Goal: Task Accomplishment & Management: Use online tool/utility

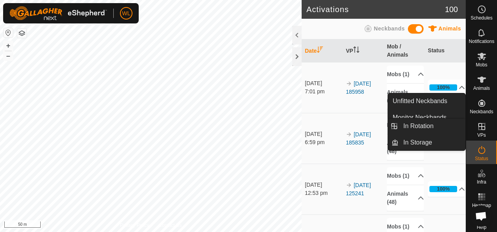
click at [477, 128] on icon at bounding box center [481, 126] width 9 height 9
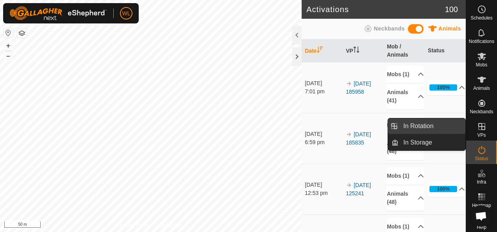
click at [429, 127] on link "In Rotation" at bounding box center [431, 126] width 67 height 16
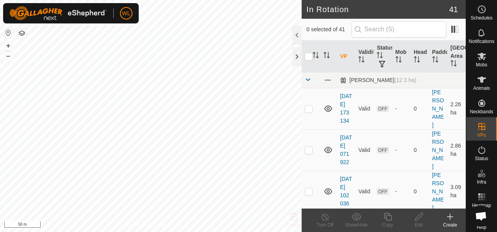
click at [450, 220] on icon at bounding box center [449, 216] width 9 height 9
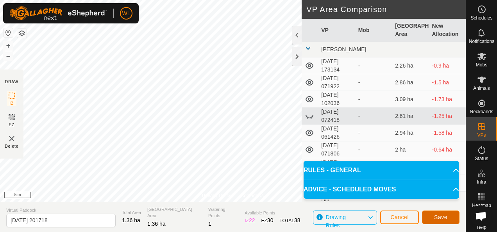
click at [434, 214] on span "Save" at bounding box center [440, 217] width 13 height 6
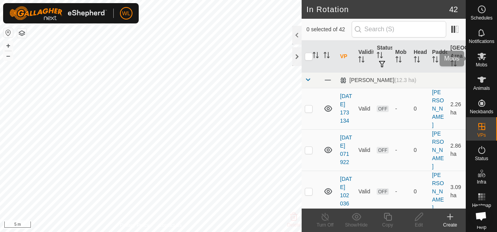
click at [479, 60] on icon at bounding box center [481, 56] width 9 height 9
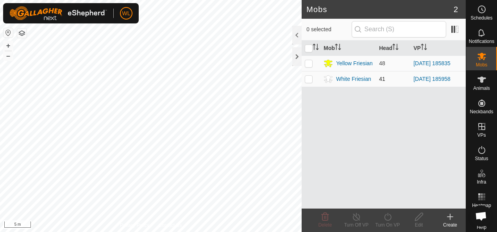
click at [309, 80] on p-checkbox at bounding box center [309, 79] width 8 height 6
checkbox input "true"
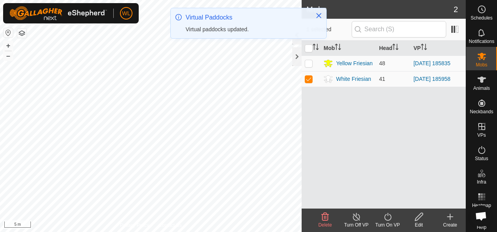
click at [308, 64] on p-checkbox at bounding box center [309, 63] width 8 height 6
checkbox input "true"
click at [310, 76] on p-checkbox at bounding box center [309, 79] width 8 height 6
checkbox input "false"
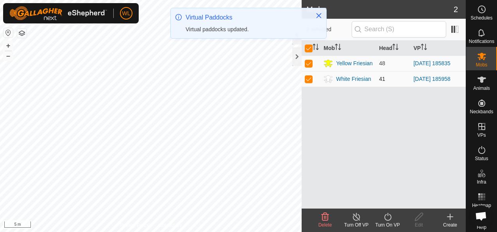
checkbox input "false"
drag, startPoint x: 390, startPoint y: 223, endPoint x: 388, endPoint y: 218, distance: 6.0
click at [390, 222] on div "Turn On VP" at bounding box center [387, 224] width 31 height 7
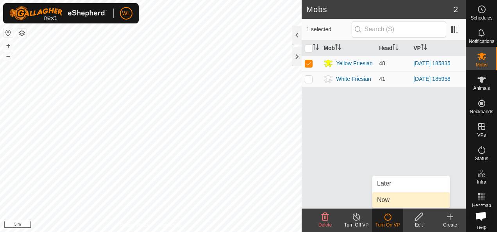
click at [386, 196] on link "Now" at bounding box center [410, 200] width 77 height 16
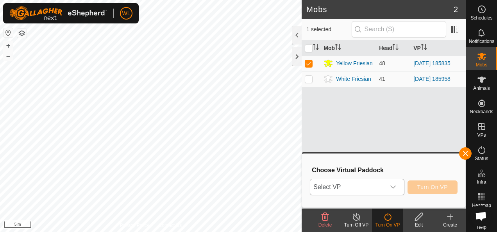
click at [385, 184] on span "Select VP" at bounding box center [347, 187] width 75 height 16
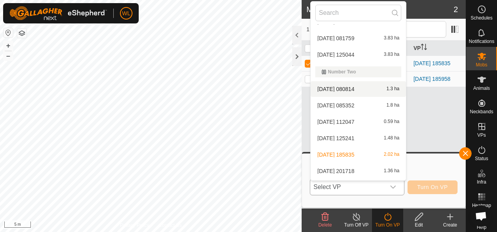
scroll to position [391, 0]
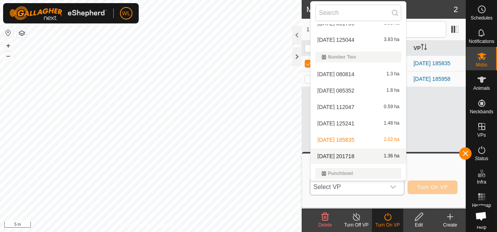
click at [356, 154] on li "[DATE] 201718 1.36 ha" at bounding box center [358, 156] width 95 height 16
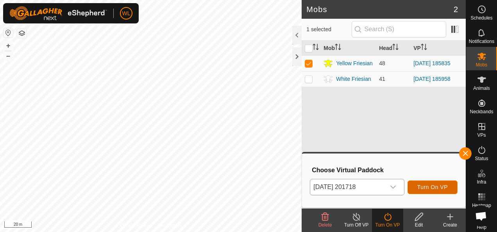
click at [443, 186] on span "Turn On VP" at bounding box center [432, 187] width 30 height 6
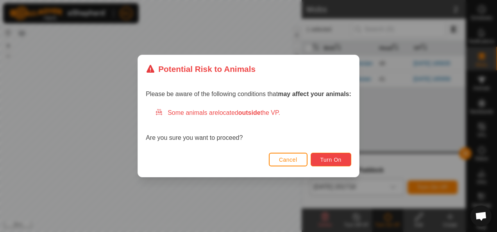
click at [334, 162] on span "Turn On" at bounding box center [330, 160] width 21 height 6
